Goal: Task Accomplishment & Management: Use online tool/utility

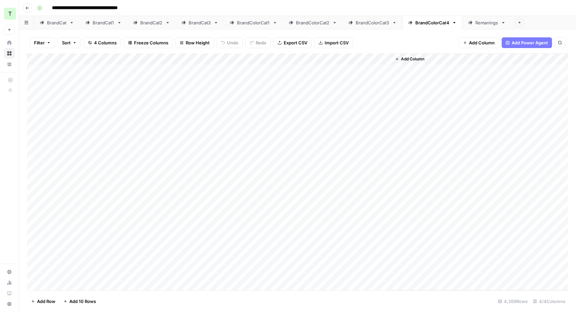
click at [485, 21] on div "Remanings" at bounding box center [487, 22] width 23 height 7
click at [317, 57] on div "Add Column" at bounding box center [297, 171] width 541 height 237
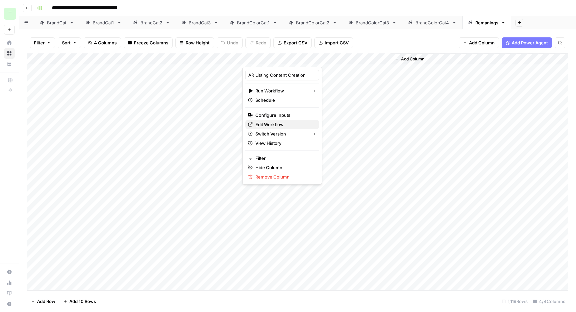
click at [264, 126] on span "Edit Workflow" at bounding box center [284, 124] width 58 height 7
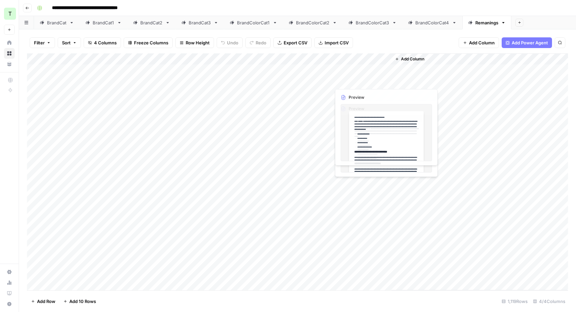
click at [370, 92] on div "Add Column" at bounding box center [297, 171] width 541 height 237
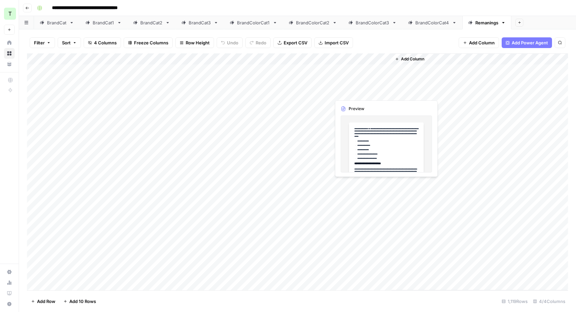
click at [368, 91] on div "Add Column" at bounding box center [297, 171] width 541 height 237
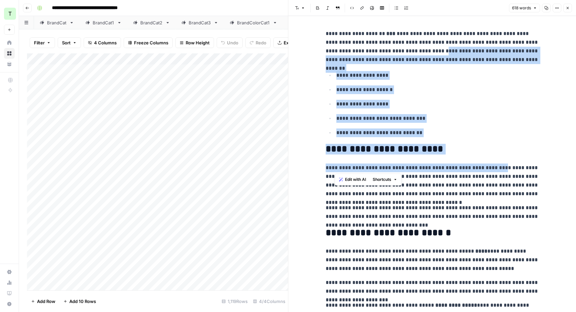
drag, startPoint x: 334, startPoint y: 40, endPoint x: 399, endPoint y: 170, distance: 145.3
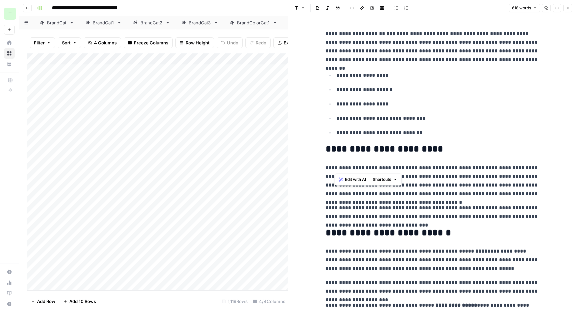
click at [444, 136] on p "**********" at bounding box center [437, 132] width 203 height 9
click at [571, 8] on button "Close" at bounding box center [568, 8] width 9 height 9
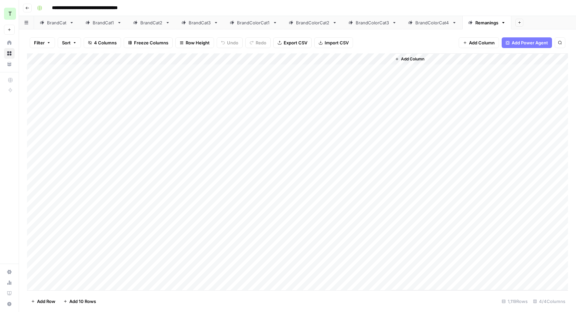
click at [244, 27] on link "BrandColorCat1" at bounding box center [253, 22] width 59 height 13
click at [189, 21] on div "BrandCat3" at bounding box center [200, 22] width 22 height 7
click at [27, 7] on icon "button" at bounding box center [27, 8] width 4 height 4
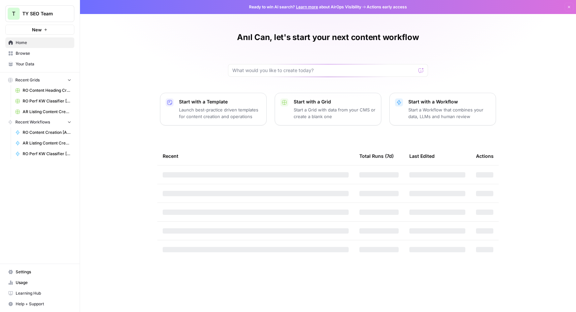
click at [39, 55] on span "Browse" at bounding box center [44, 53] width 56 height 6
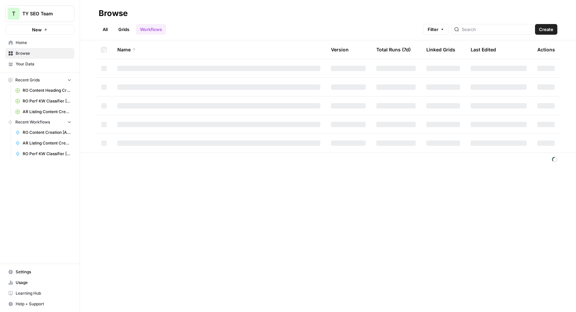
click at [137, 30] on link "Workflows" at bounding box center [151, 29] width 30 height 11
click at [131, 30] on link "Grids" at bounding box center [123, 29] width 19 height 11
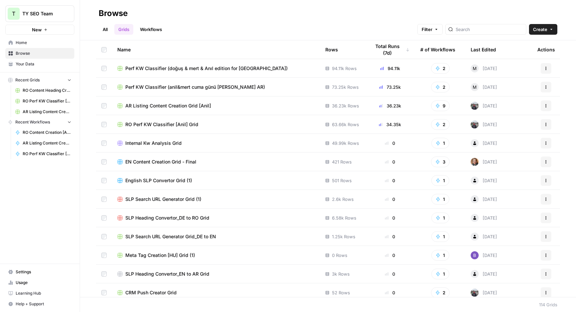
click at [485, 34] on div at bounding box center [486, 29] width 81 height 11
type input "ar listing"
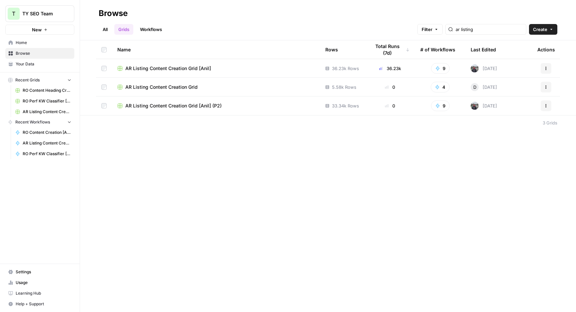
click at [190, 107] on span "AR Listing Content Creation Grid [Anil] (P2)" at bounding box center [173, 105] width 96 height 7
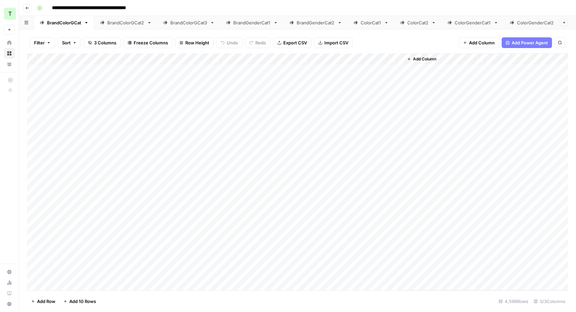
click at [124, 24] on div "BrandColorGCat2" at bounding box center [125, 22] width 37 height 7
click at [82, 24] on link "BrandColorGCat" at bounding box center [64, 22] width 60 height 13
click at [87, 21] on icon "button" at bounding box center [86, 22] width 5 height 5
click at [100, 59] on span "Delete Sheet" at bounding box center [113, 59] width 32 height 7
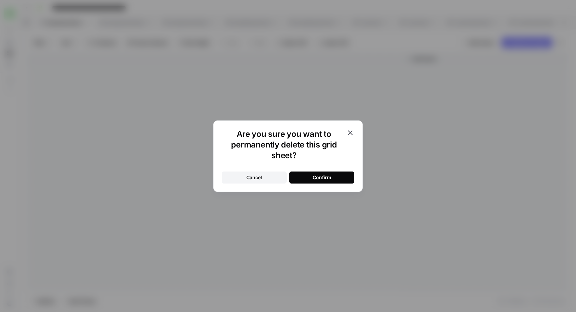
click at [296, 174] on button "Confirm" at bounding box center [321, 177] width 65 height 12
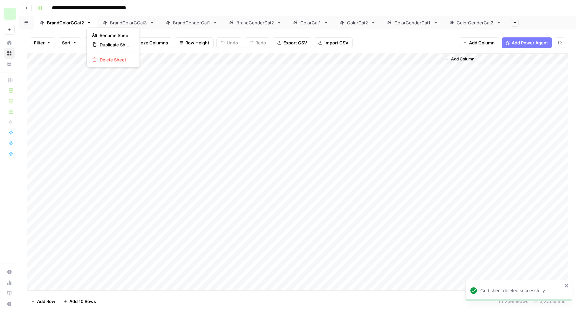
click at [87, 21] on icon "button" at bounding box center [89, 22] width 5 height 5
click at [118, 59] on span "Delete Sheet" at bounding box center [116, 59] width 32 height 7
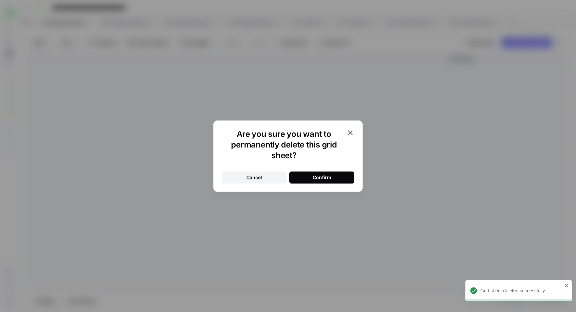
click at [309, 176] on button "Confirm" at bounding box center [321, 177] width 65 height 12
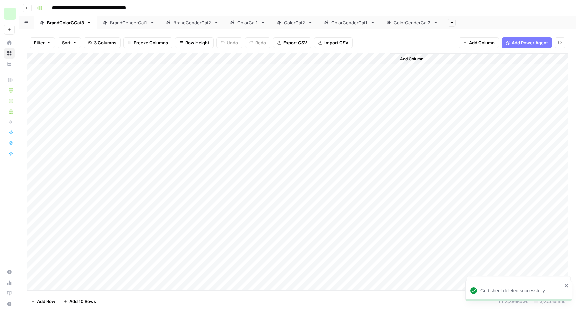
click at [88, 22] on icon "button" at bounding box center [89, 22] width 2 height 1
click at [119, 62] on span "Delete Sheet" at bounding box center [116, 59] width 32 height 7
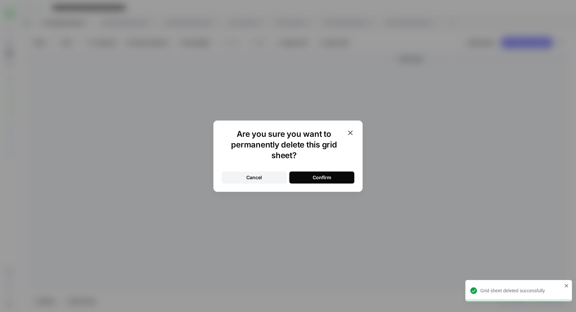
click at [308, 178] on button "Confirm" at bounding box center [321, 177] width 65 height 12
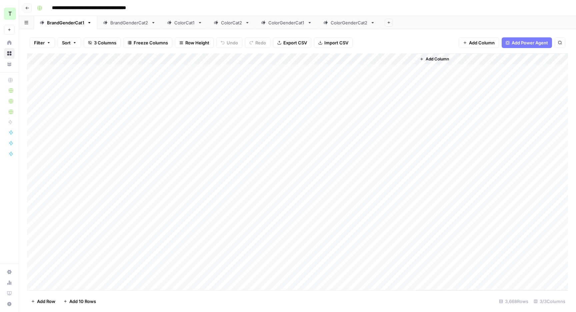
click at [409, 57] on div "Add Column" at bounding box center [297, 171] width 541 height 237
click at [428, 69] on div "All Rows Run Specific Subset Remaining Rows First 10 Rows Rows with Errors" at bounding box center [435, 96] width 56 height 58
click at [428, 71] on button "All Rows" at bounding box center [435, 74] width 50 height 9
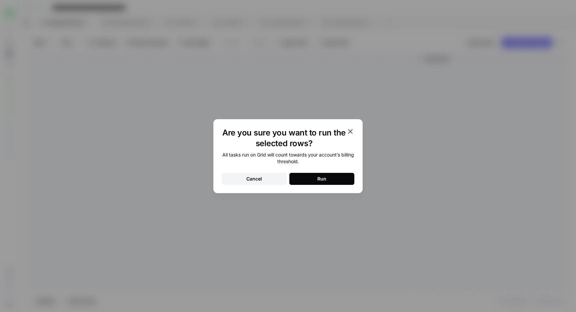
click at [301, 184] on button "Run" at bounding box center [321, 179] width 65 height 12
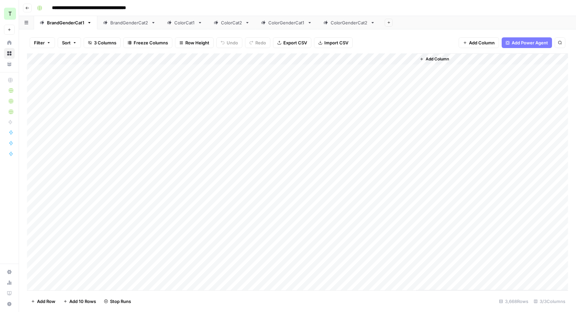
click at [120, 24] on div "BrandGenderCat2" at bounding box center [129, 22] width 38 height 7
click at [323, 58] on div "Add Column" at bounding box center [297, 171] width 541 height 237
click at [344, 75] on span "All Rows" at bounding box center [349, 74] width 42 height 7
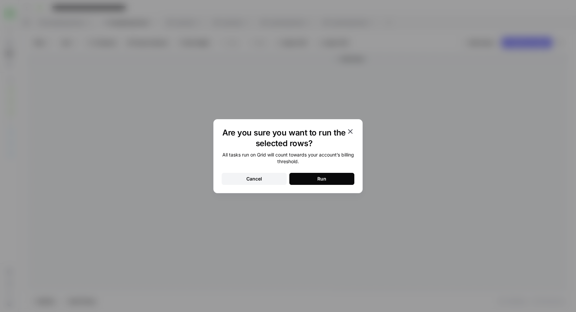
click at [321, 186] on div "Are you sure you want to run the selected rows? All tasks run on Grid will coun…" at bounding box center [287, 156] width 149 height 74
click at [321, 182] on button "Run" at bounding box center [321, 179] width 65 height 12
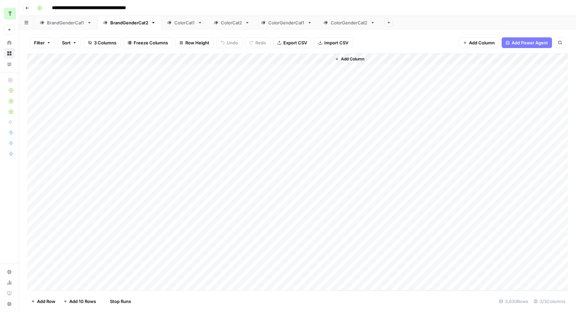
click at [179, 22] on div "ColorCat1" at bounding box center [184, 22] width 21 height 7
click at [326, 58] on div "Add Column" at bounding box center [297, 171] width 541 height 237
click at [328, 72] on span "All Rows" at bounding box center [349, 74] width 42 height 7
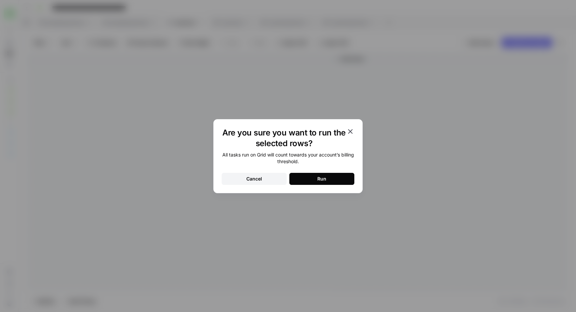
click at [314, 177] on button "Run" at bounding box center [321, 179] width 65 height 12
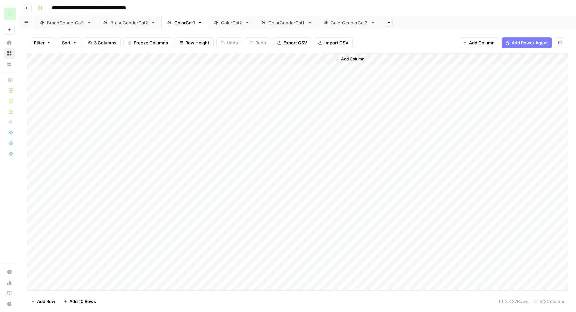
click at [230, 24] on div "ColorCat2" at bounding box center [231, 22] width 21 height 7
click at [412, 57] on div "Add Column" at bounding box center [297, 171] width 541 height 237
click at [415, 79] on div "All Rows Run Specific Subset Remaining Rows First 10 Rows Rows with Errors" at bounding box center [437, 96] width 56 height 58
click at [417, 76] on span "All Rows" at bounding box center [436, 74] width 42 height 7
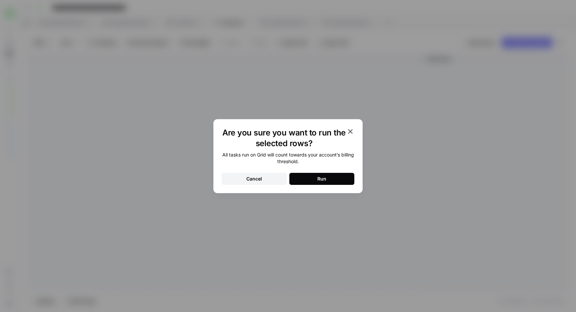
click at [331, 173] on button "Run" at bounding box center [321, 179] width 65 height 12
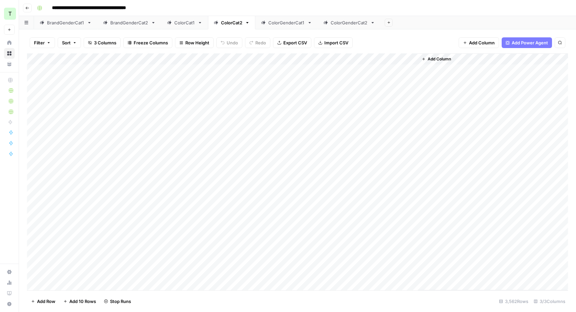
click at [272, 21] on div "ColorGenderCat1" at bounding box center [286, 22] width 36 height 7
click at [328, 60] on div "Add Column" at bounding box center [297, 171] width 541 height 237
click at [339, 75] on span "All Rows" at bounding box center [349, 74] width 42 height 7
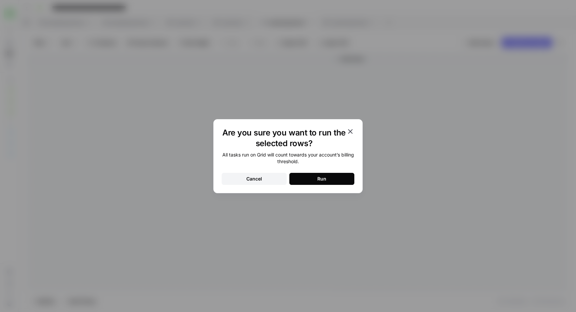
click at [321, 177] on div "Run" at bounding box center [321, 178] width 9 height 7
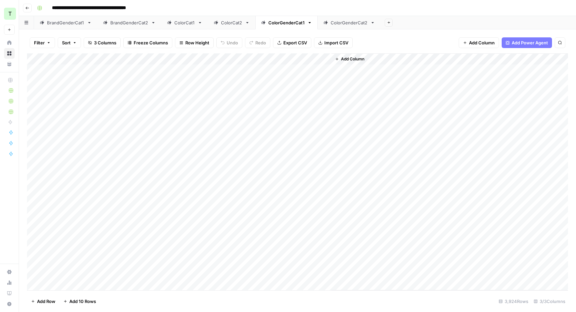
click at [338, 20] on div "ColorGenderCat2" at bounding box center [349, 22] width 37 height 7
click at [321, 60] on div "Add Column" at bounding box center [297, 171] width 541 height 237
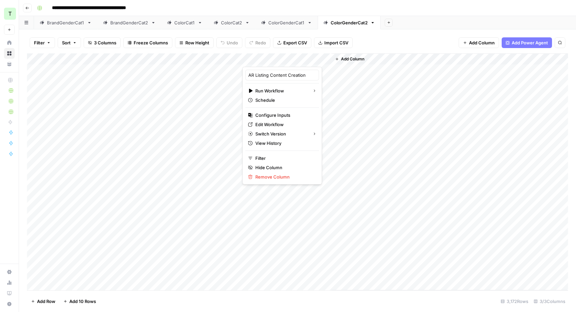
click at [327, 60] on div at bounding box center [286, 59] width 89 height 13
click at [326, 60] on div at bounding box center [286, 59] width 89 height 13
click at [315, 91] on span "All Rows" at bounding box center [327, 92] width 42 height 7
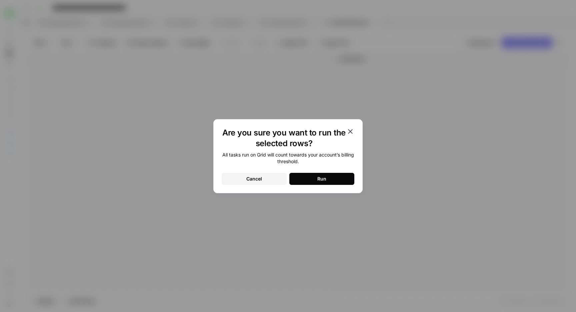
click at [320, 176] on div "Run" at bounding box center [321, 178] width 9 height 7
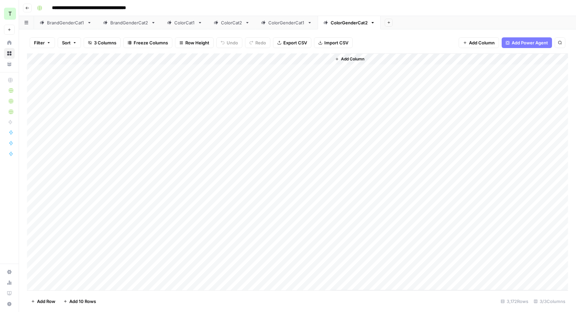
click at [238, 3] on div "**********" at bounding box center [301, 8] width 535 height 11
click at [75, 17] on link "BrandGenderCat1" at bounding box center [65, 22] width 63 height 13
click at [132, 24] on div "BrandGenderCat2" at bounding box center [129, 22] width 38 height 7
click at [184, 26] on link "ColorCat1" at bounding box center [184, 22] width 47 height 13
click at [234, 24] on div "ColorCat2" at bounding box center [231, 22] width 21 height 7
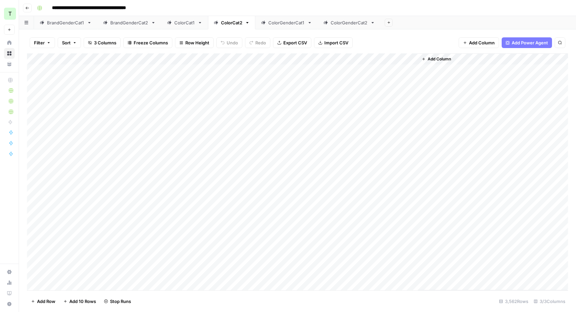
click at [276, 26] on div "ColorGenderCat1" at bounding box center [286, 22] width 36 height 7
click at [339, 23] on div "ColorGenderCat2" at bounding box center [349, 22] width 37 height 7
click at [69, 19] on link "BrandGenderCat1" at bounding box center [65, 22] width 63 height 13
click at [125, 20] on div "BrandGenderCat2" at bounding box center [129, 22] width 38 height 7
click at [351, 19] on div "ColorGenderCat2" at bounding box center [349, 22] width 37 height 7
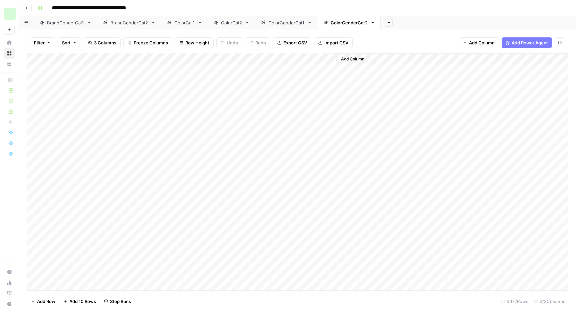
click at [284, 17] on link "ColorGenderCat1" at bounding box center [286, 22] width 62 height 13
click at [235, 23] on div "ColorCat2" at bounding box center [231, 22] width 21 height 7
click at [184, 22] on div "ColorCat1" at bounding box center [184, 22] width 21 height 7
click at [189, 5] on div "**********" at bounding box center [301, 8] width 535 height 11
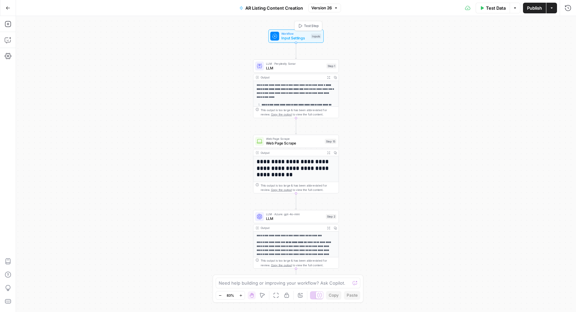
click at [286, 37] on span "Input Settings" at bounding box center [294, 38] width 27 height 6
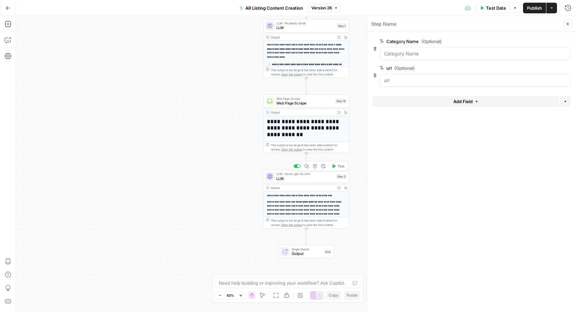
click at [289, 177] on span "LLM" at bounding box center [305, 178] width 58 height 6
